Goal: Information Seeking & Learning: Learn about a topic

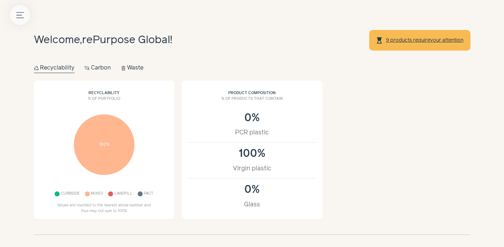
click at [24, 17] on button "Menu button" at bounding box center [20, 15] width 20 height 20
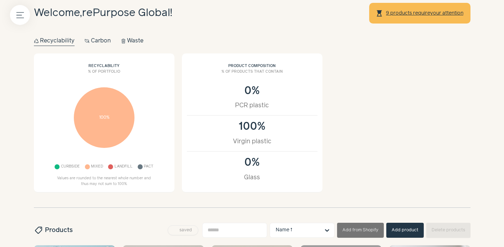
scroll to position [27, 0]
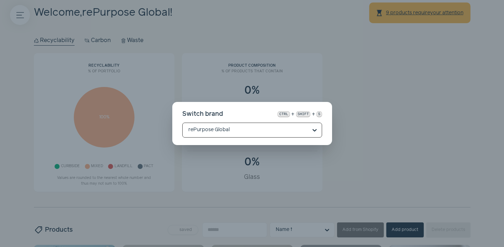
click at [104, 124] on div "Switch brand ctrl + shift + s Option rePurpose Global, selected. Select is focu…" at bounding box center [252, 123] width 504 height 247
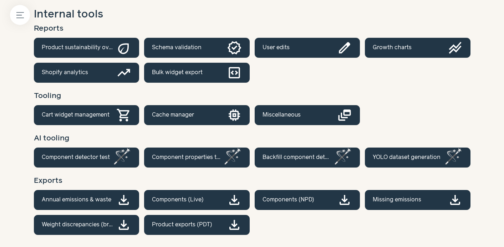
scroll to position [24, 0]
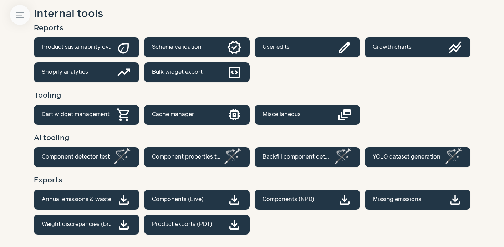
click at [22, 20] on button "Menu button" at bounding box center [20, 15] width 20 height 20
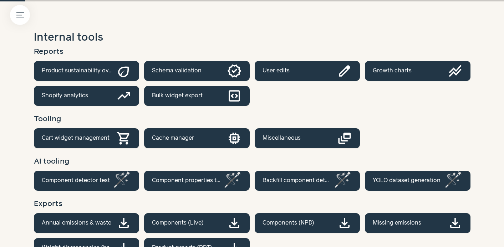
scroll to position [158, 0]
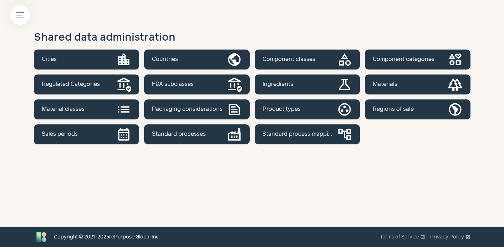
click at [321, 56] on link "Component classes category" at bounding box center [306, 60] width 105 height 20
click at [391, 56] on link "Component categories interests" at bounding box center [417, 60] width 105 height 20
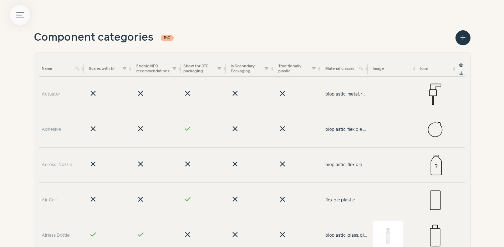
click at [17, 16] on icon "Menu button" at bounding box center [19, 14] width 7 height 7
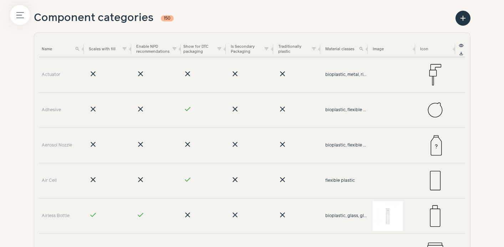
scroll to position [114, 0]
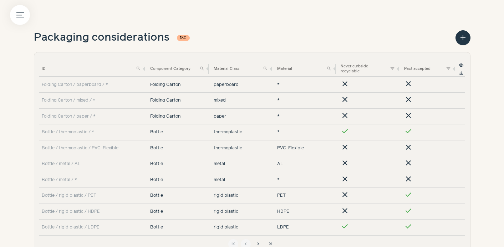
drag, startPoint x: 107, startPoint y: 69, endPoint x: 160, endPoint y: 86, distance: 56.4
click at [160, 86] on table "ID search Component Category search Material Class search Material search Never…" at bounding box center [252, 148] width 426 height 174
click at [95, 85] on link "Folding Carton / paperboard / *" at bounding box center [75, 85] width 66 height 6
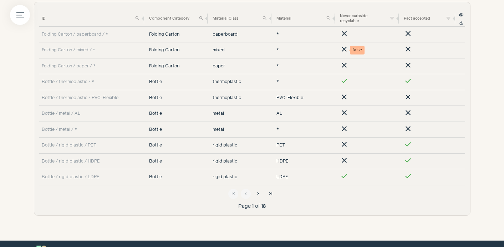
scroll to position [61, 0]
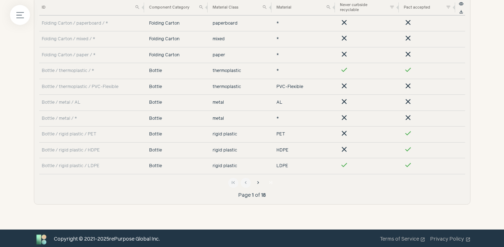
click at [267, 183] on button "last_page" at bounding box center [271, 183] width 10 height 10
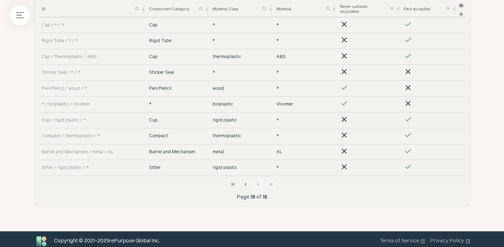
scroll to position [60, 0]
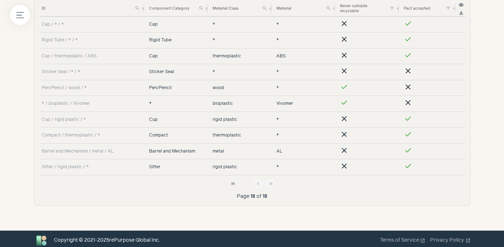
click at [247, 185] on span "chevron_left" at bounding box center [246, 184] width 6 height 6
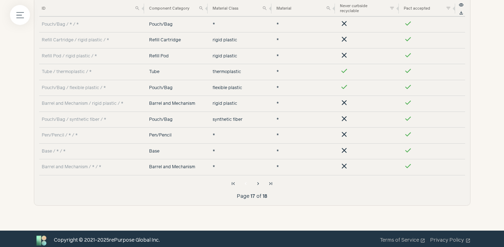
click at [247, 185] on span "chevron_left" at bounding box center [246, 184] width 6 height 6
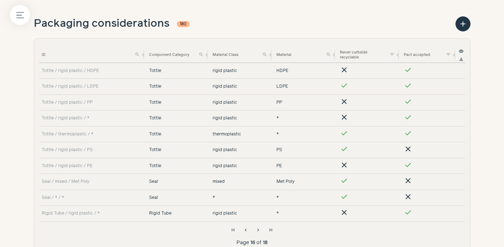
scroll to position [63, 0]
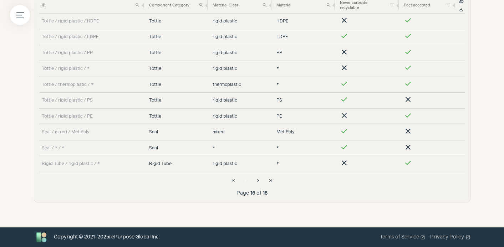
click at [246, 182] on span "chevron_left" at bounding box center [246, 181] width 6 height 6
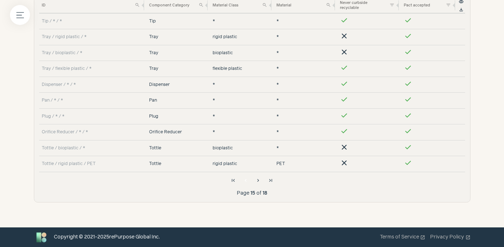
click at [246, 182] on span "chevron_left" at bounding box center [246, 181] width 6 height 6
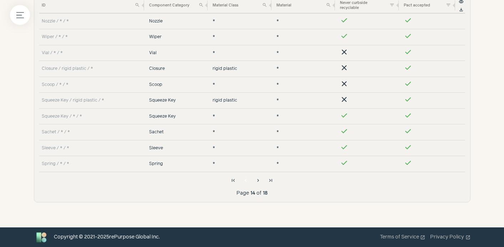
click at [246, 182] on span "chevron_left" at bounding box center [246, 181] width 6 height 6
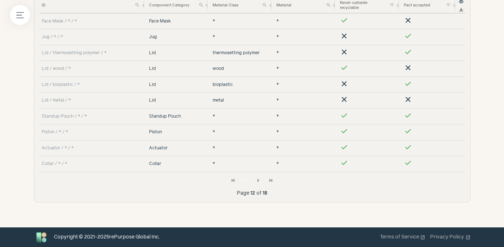
click at [246, 182] on span "chevron_left" at bounding box center [246, 181] width 6 height 6
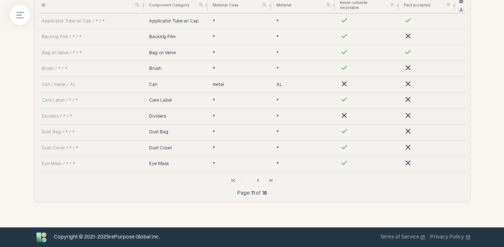
click at [248, 182] on span "chevron_left" at bounding box center [246, 181] width 6 height 6
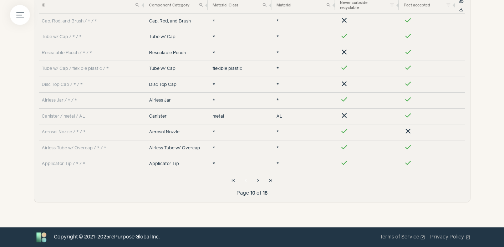
click at [248, 182] on span "chevron_left" at bounding box center [246, 181] width 6 height 6
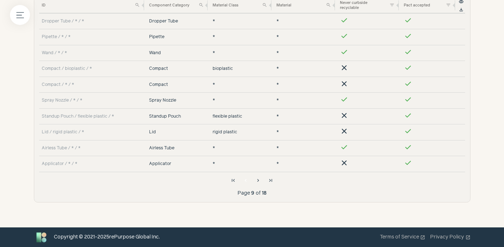
click at [248, 182] on span "chevron_left" at bounding box center [246, 181] width 6 height 6
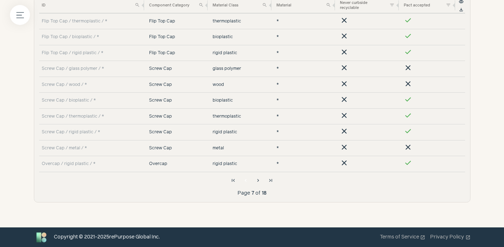
click at [248, 182] on span "chevron_left" at bounding box center [246, 181] width 6 height 6
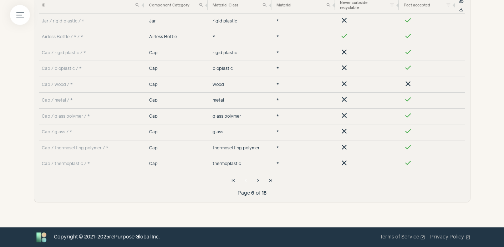
click at [248, 182] on span "chevron_left" at bounding box center [246, 181] width 6 height 6
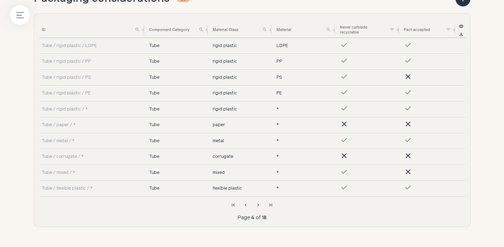
scroll to position [37, 0]
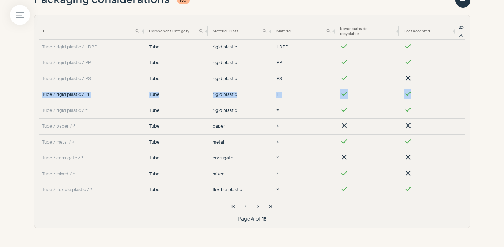
drag, startPoint x: 411, startPoint y: 93, endPoint x: 42, endPoint y: 94, distance: 368.5
click at [42, 94] on tr "Tube / rigid plastic / PE Tube rigid plastic PE check check" at bounding box center [252, 95] width 426 height 16
click at [244, 205] on span "chevron_left" at bounding box center [246, 207] width 6 height 6
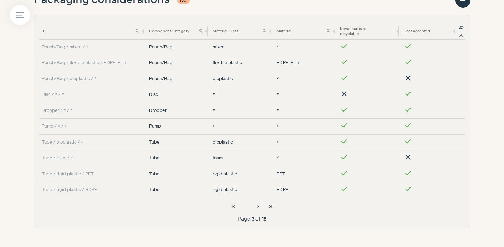
click at [244, 205] on span "chevron_left" at bounding box center [246, 207] width 6 height 6
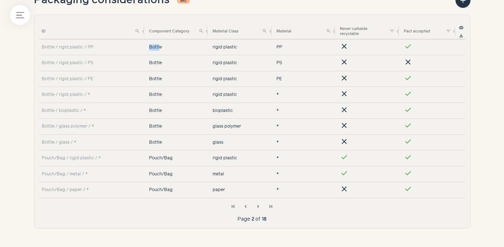
drag, startPoint x: 149, startPoint y: 47, endPoint x: 160, endPoint y: 48, distance: 10.3
click at [160, 48] on td "Bottle" at bounding box center [178, 47] width 64 height 16
click at [159, 48] on td "Bottle" at bounding box center [178, 47] width 64 height 16
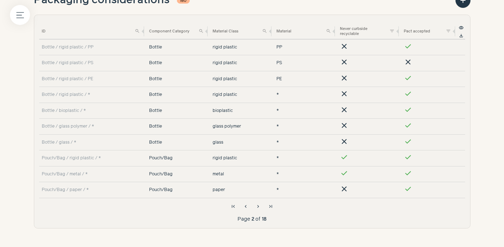
click at [276, 46] on td "PP" at bounding box center [306, 47] width 64 height 16
drag, startPoint x: 289, startPoint y: 46, endPoint x: 149, endPoint y: 46, distance: 140.8
click at [149, 46] on tr "Bottle / rigid plastic / PP Bottle rigid plastic PP clear check" at bounding box center [252, 47] width 426 height 16
drag, startPoint x: 341, startPoint y: 46, endPoint x: 390, endPoint y: 48, distance: 49.2
click at [390, 48] on td "clear" at bounding box center [369, 47] width 64 height 16
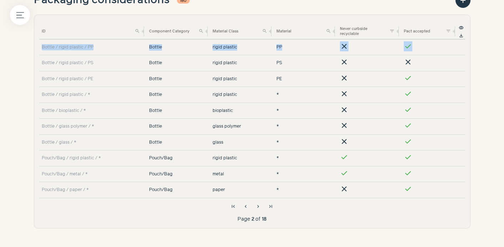
drag, startPoint x: 414, startPoint y: 46, endPoint x: 128, endPoint y: 30, distance: 287.4
click at [128, 30] on table "ID search Component Category search Material Class search Material search Never…" at bounding box center [252, 111] width 426 height 174
click at [96, 47] on div "Bottle / rigid plastic / PP" at bounding box center [93, 47] width 102 height 6
drag, startPoint x: 95, startPoint y: 47, endPoint x: 41, endPoint y: 48, distance: 53.8
click at [42, 48] on div "Bottle / rigid plastic / PP" at bounding box center [93, 47] width 102 height 6
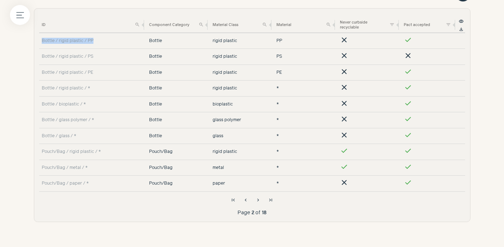
scroll to position [45, 0]
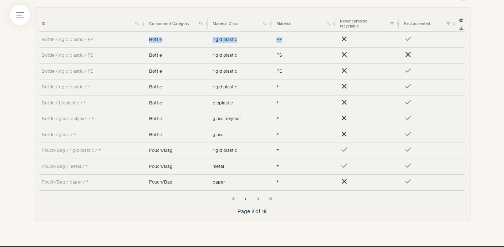
drag, startPoint x: 146, startPoint y: 39, endPoint x: 289, endPoint y: 38, distance: 142.2
click at [289, 38] on tr "Bottle / rigid plastic / PP Bottle rigid plastic PP clear check" at bounding box center [252, 40] width 426 height 16
click at [246, 201] on span "chevron_left" at bounding box center [246, 199] width 6 height 6
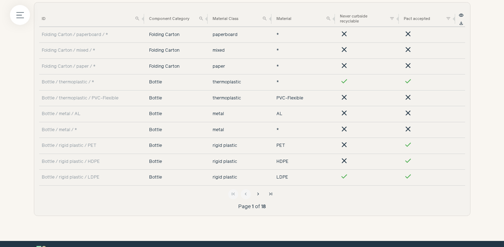
scroll to position [50, 0]
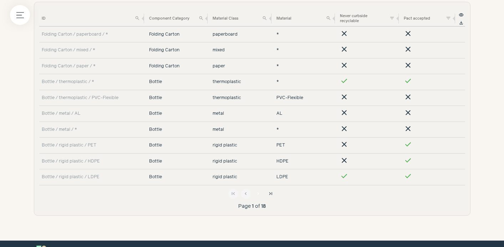
click at [255, 191] on span "chevron_right" at bounding box center [258, 194] width 6 height 6
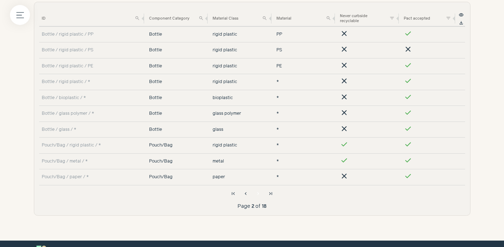
click at [256, 192] on span "chevron_right" at bounding box center [258, 194] width 6 height 6
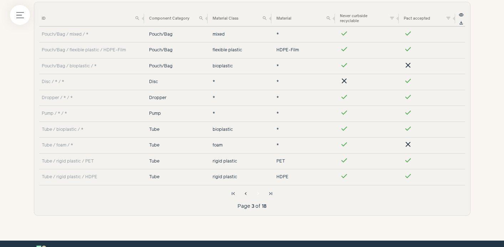
click at [256, 194] on span "chevron_right" at bounding box center [258, 194] width 6 height 6
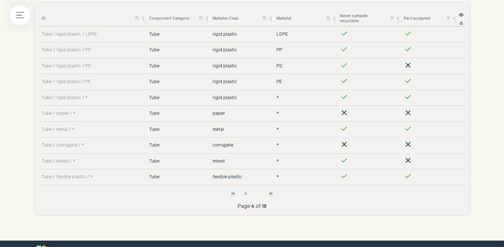
click at [257, 193] on span "chevron_right" at bounding box center [258, 194] width 6 height 6
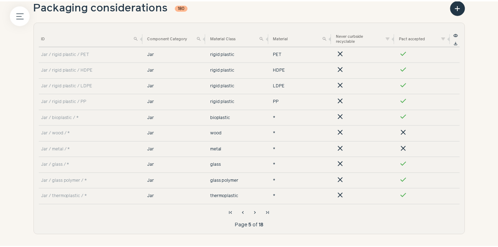
scroll to position [31, 0]
